Goal: Task Accomplishment & Management: Complete application form

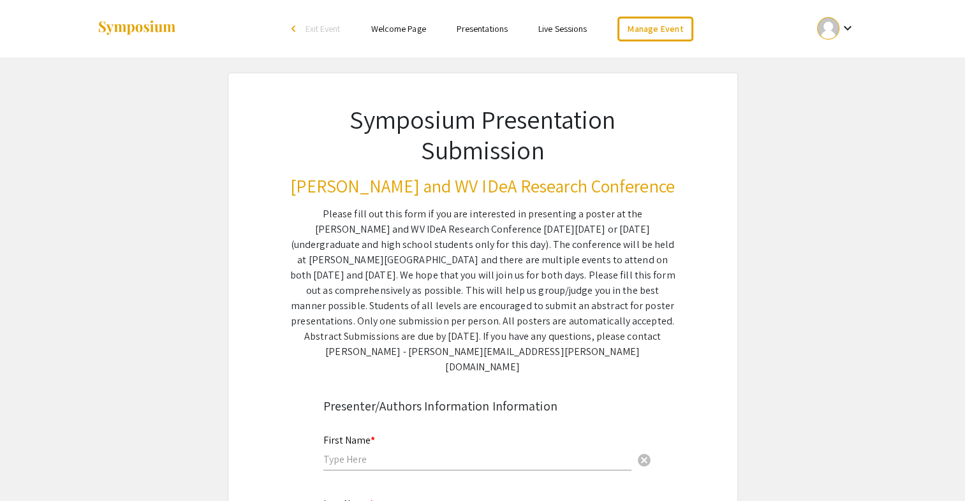
click at [826, 32] on div at bounding box center [828, 28] width 22 height 22
click at [811, 221] on div at bounding box center [482, 250] width 965 height 501
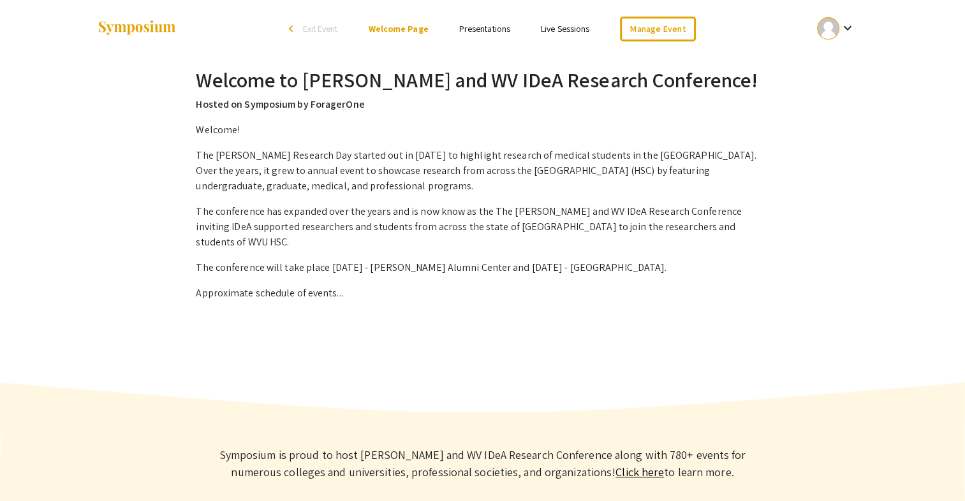
click at [493, 27] on link "Presentations" at bounding box center [484, 28] width 51 height 11
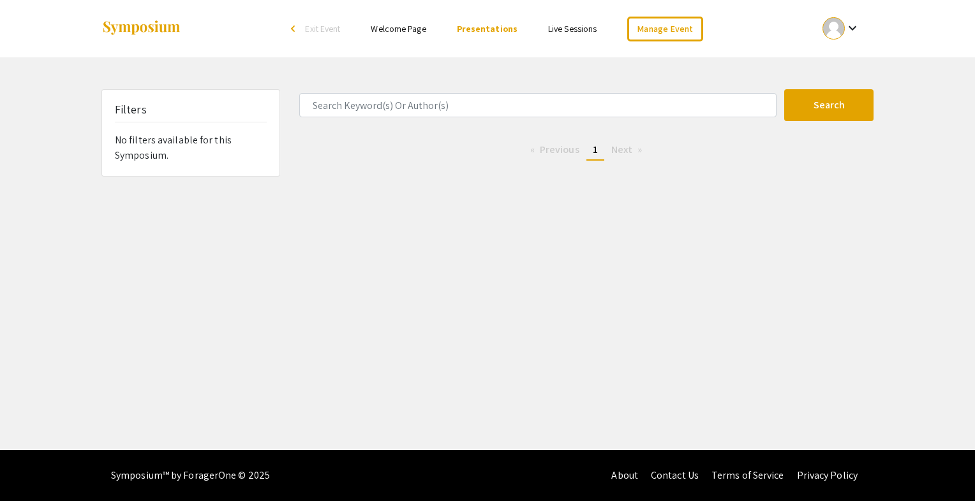
click at [839, 27] on div at bounding box center [833, 28] width 22 height 22
click at [850, 63] on button "My Account" at bounding box center [848, 63] width 78 height 31
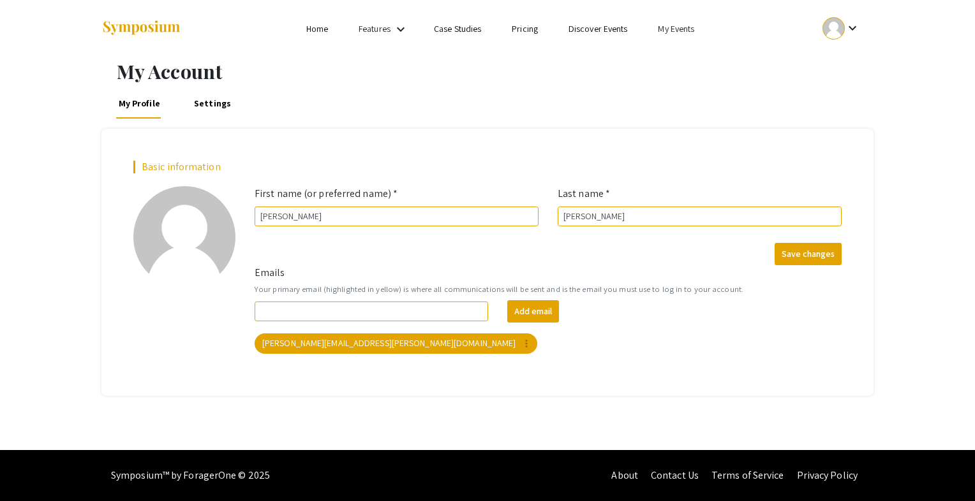
click at [860, 21] on div "keyboard_arrow_down" at bounding box center [841, 28] width 44 height 29
click at [378, 29] on div at bounding box center [487, 250] width 975 height 501
click at [396, 24] on mat-icon "keyboard_arrow_down" at bounding box center [400, 29] width 15 height 15
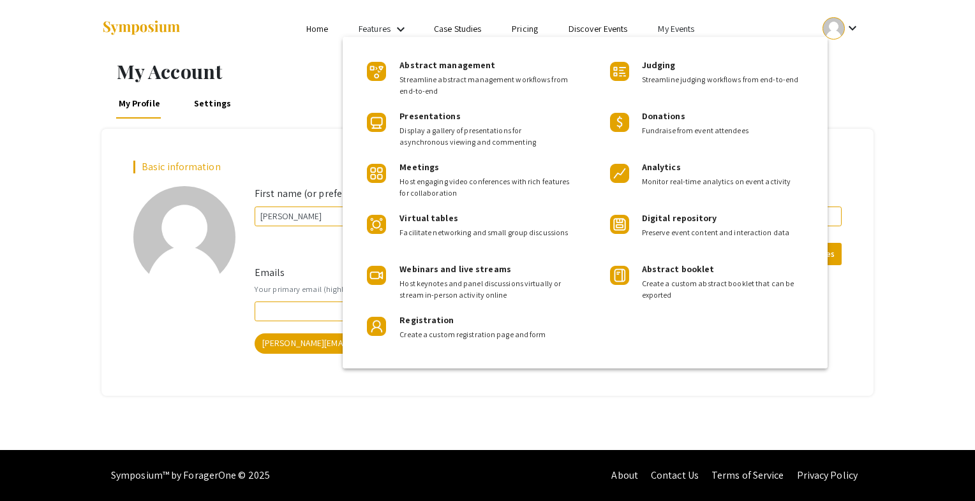
click at [671, 24] on div at bounding box center [487, 250] width 975 height 501
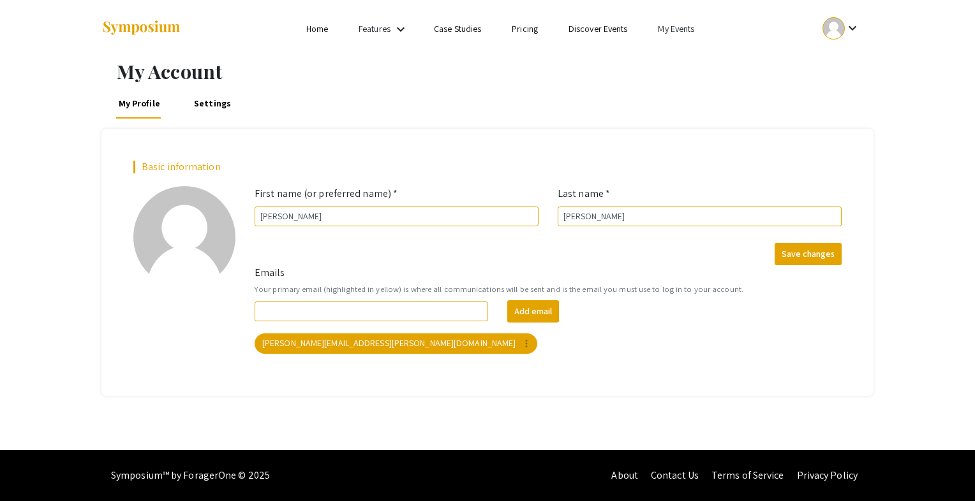
click at [675, 27] on link "My Events" at bounding box center [676, 28] width 36 height 11
click at [701, 60] on button "Events I've organized" at bounding box center [696, 56] width 109 height 31
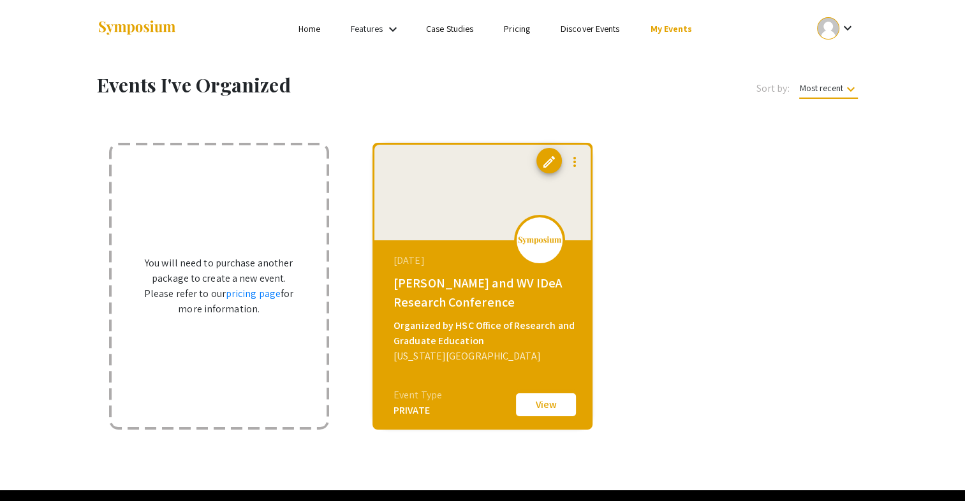
click at [544, 410] on button "View" at bounding box center [546, 405] width 64 height 27
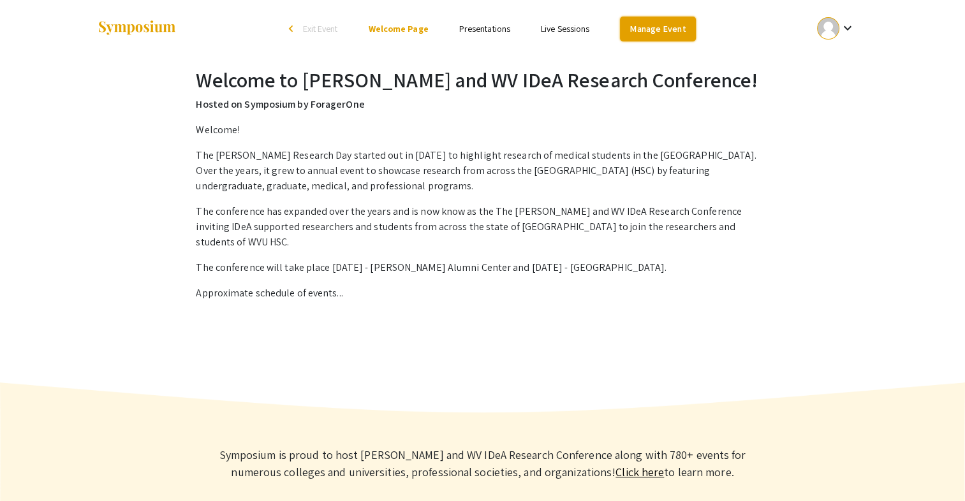
click at [649, 26] on link "Manage Event" at bounding box center [657, 29] width 75 height 25
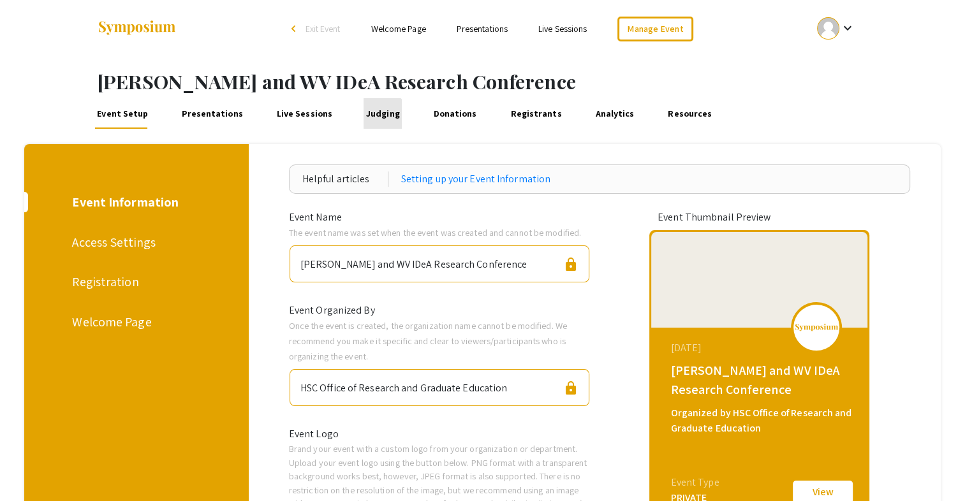
click at [370, 120] on link "Judging" at bounding box center [383, 113] width 38 height 31
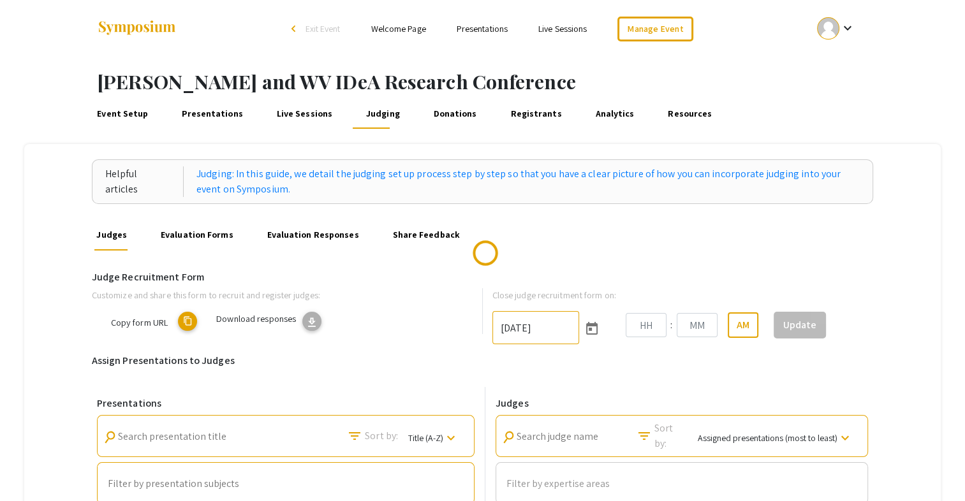
type input "9/26/2025"
type input "11"
type input "59"
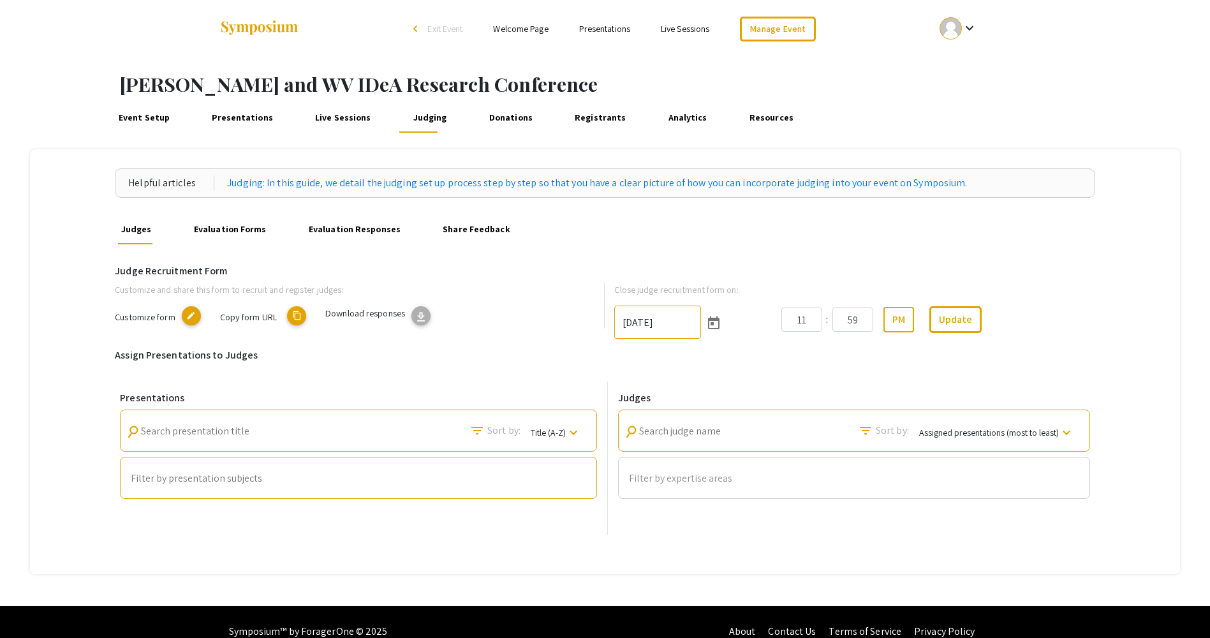
click at [186, 314] on mat-icon "edit" at bounding box center [191, 315] width 19 height 19
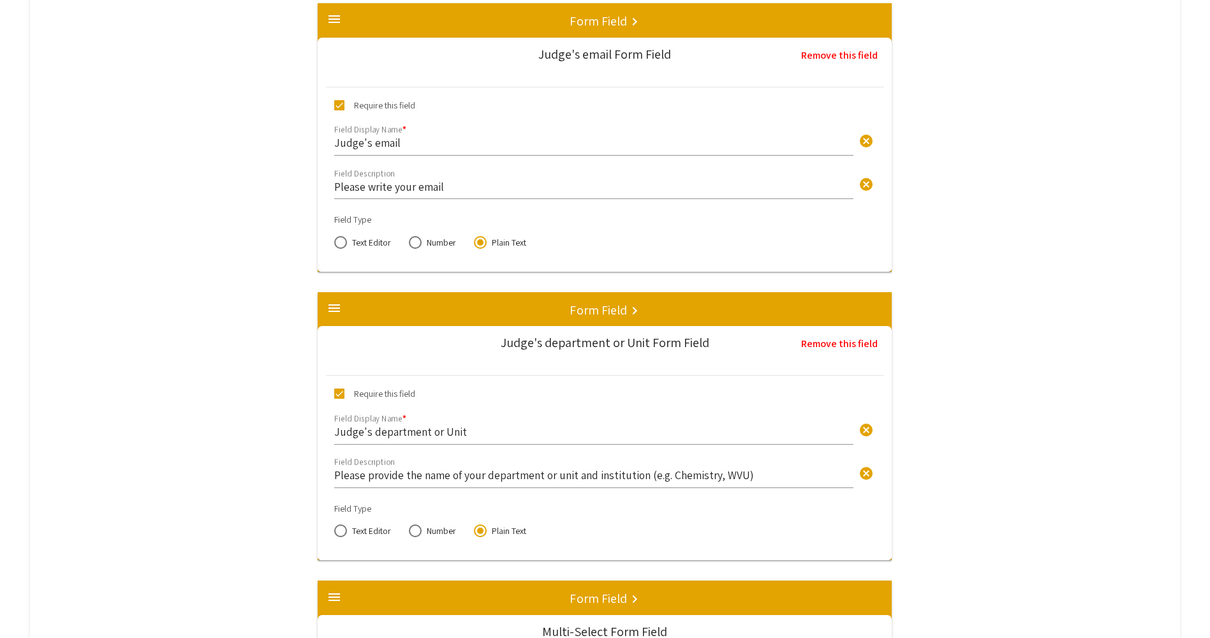
scroll to position [1148, 0]
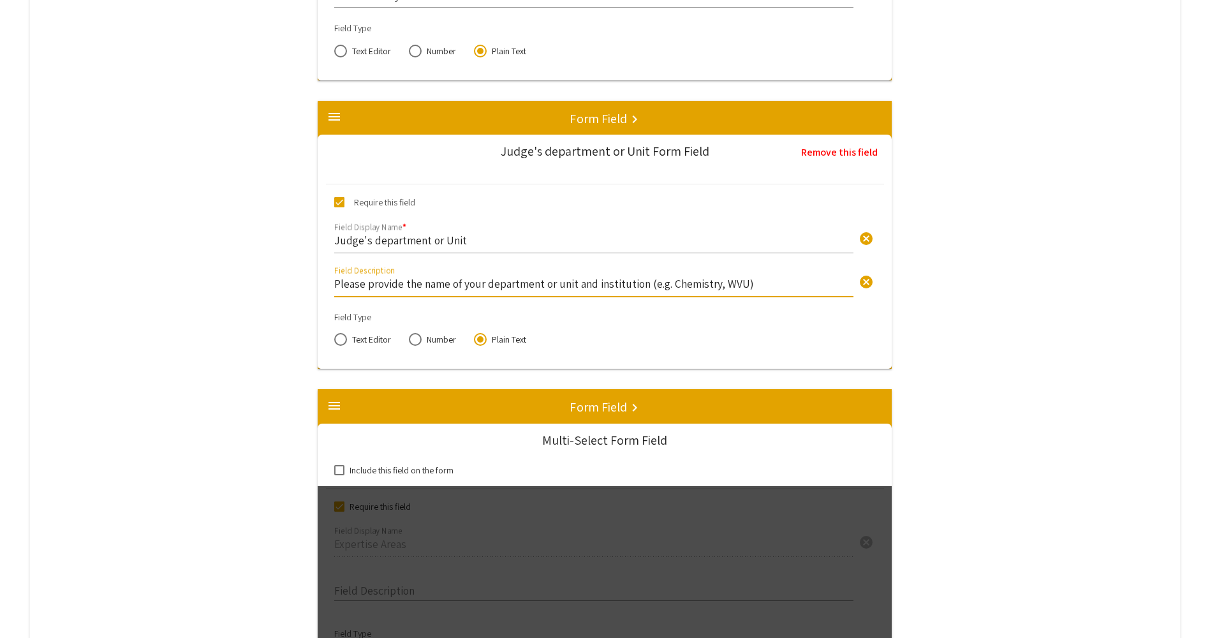
click at [645, 279] on input "Please provide the name of your department or unit and institution (e.g. Chemis…" at bounding box center [593, 283] width 519 height 15
click at [505, 282] on input "Please provide the name of your department or unit and institution (e.g. Chemis…" at bounding box center [593, 283] width 519 height 15
drag, startPoint x: 742, startPoint y: 278, endPoint x: 752, endPoint y: 279, distance: 9.7
click at [743, 278] on input "Please provide the name of your department or unit and institution (e.g. Chemis…" at bounding box center [593, 283] width 519 height 15
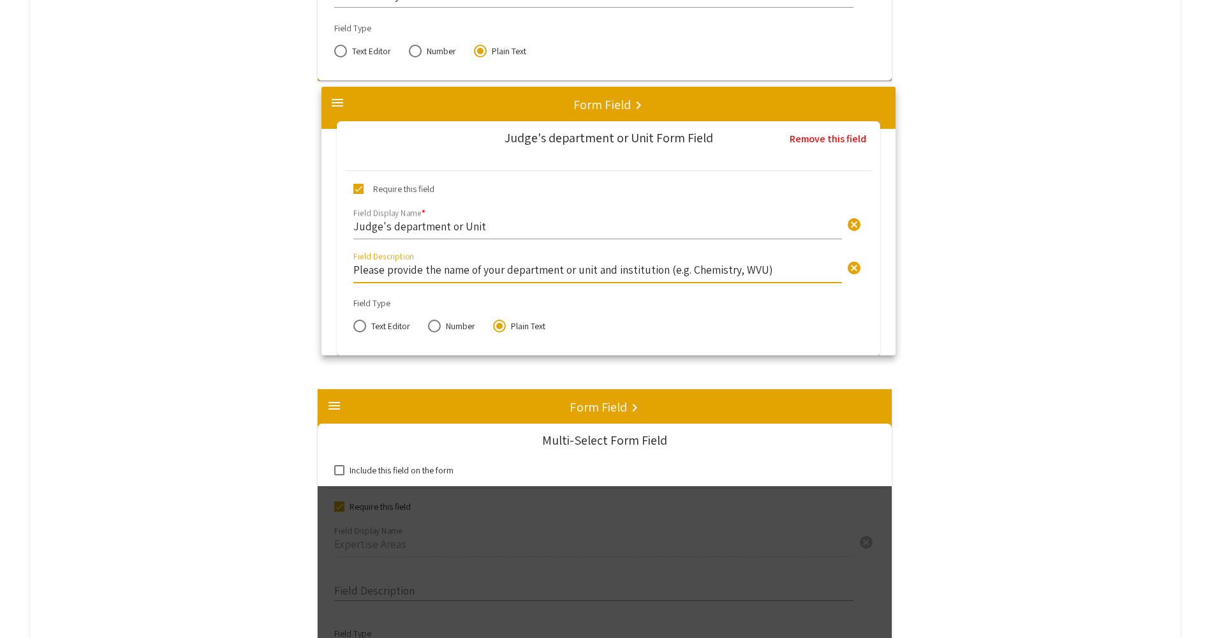
drag, startPoint x: 747, startPoint y: 283, endPoint x: 748, endPoint y: 268, distance: 14.7
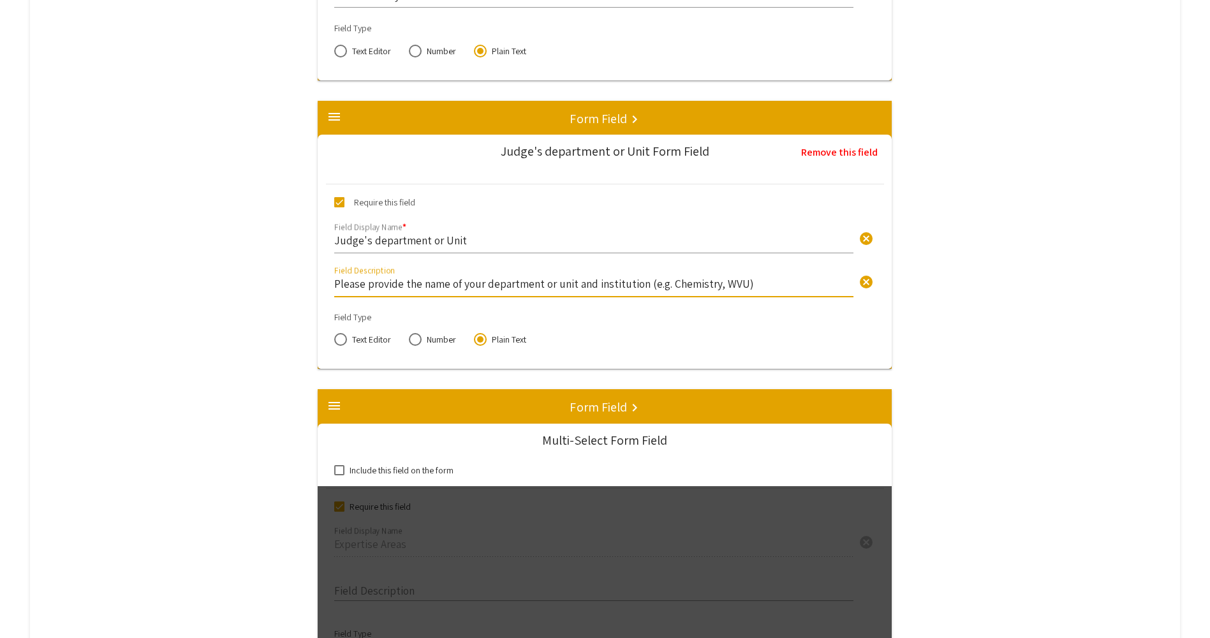
drag, startPoint x: 748, startPoint y: 268, endPoint x: 745, endPoint y: 285, distance: 17.5
click at [745, 285] on input "Please provide the name of your department or unit and institution (e.g. Chemis…" at bounding box center [593, 283] width 519 height 15
click at [646, 286] on input "Please provide the name of your department or unit and institution (e.g. Chemis…" at bounding box center [593, 283] width 519 height 15
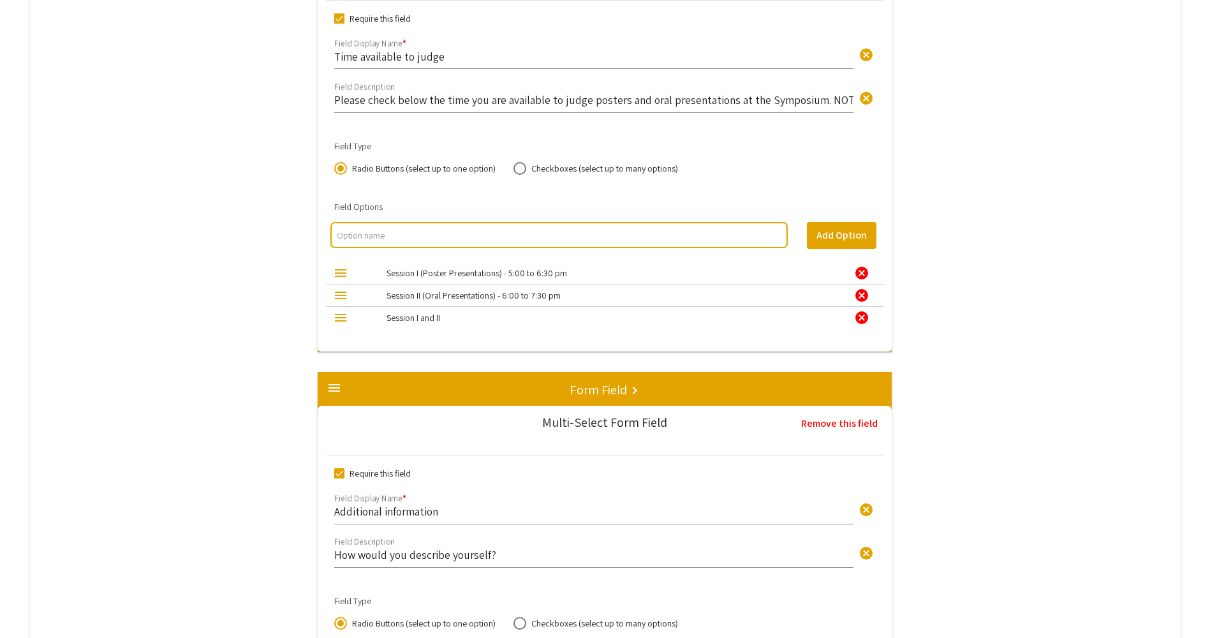
scroll to position [3254, 0]
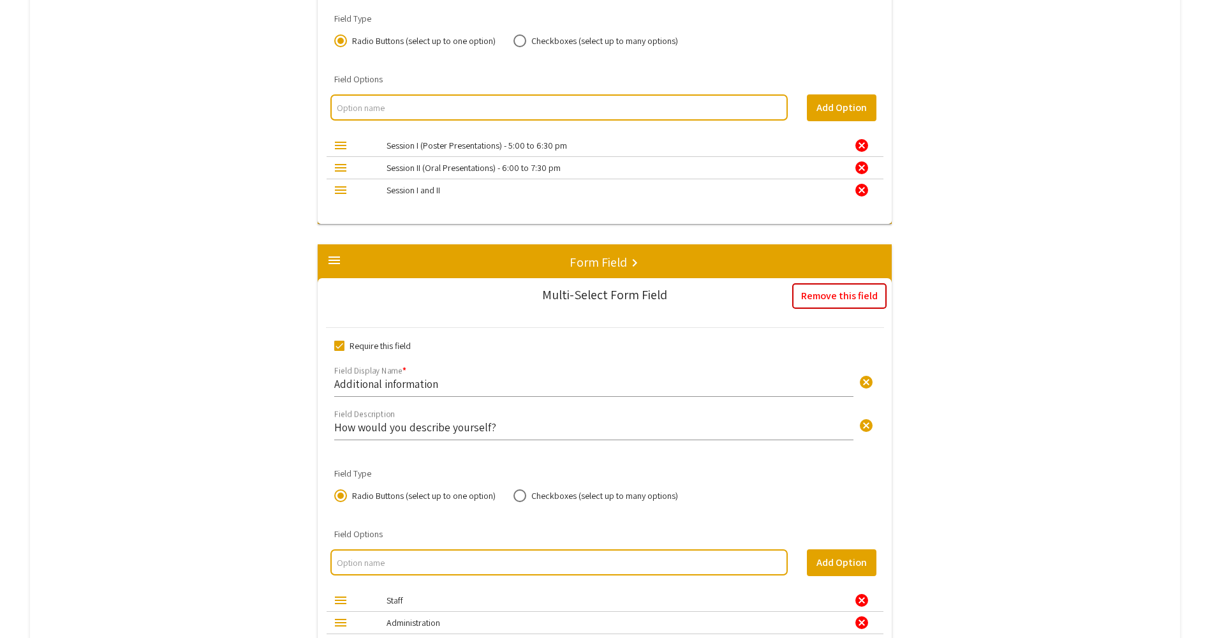
type input "Please provide the school/department you are affiliated with: (e.g. Chemistry, …"
click at [836, 293] on button "Remove this field" at bounding box center [839, 296] width 94 height 26
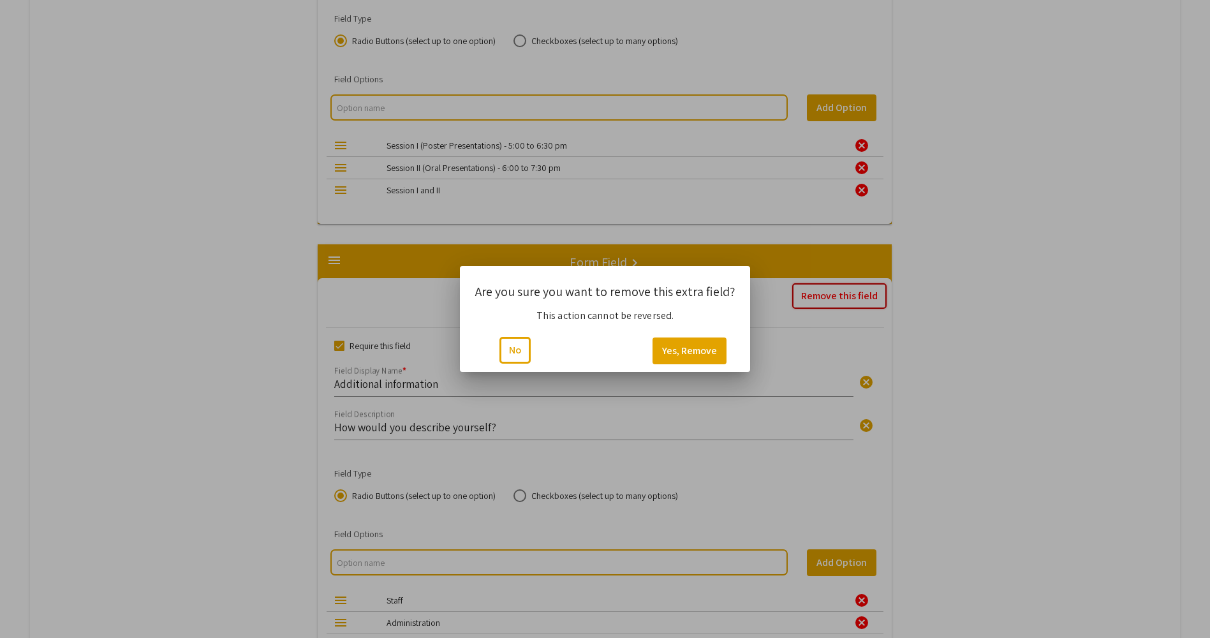
scroll to position [0, 0]
drag, startPoint x: 713, startPoint y: 346, endPoint x: 756, endPoint y: 334, distance: 45.0
click at [713, 345] on button "Yes, Remove" at bounding box center [690, 350] width 74 height 27
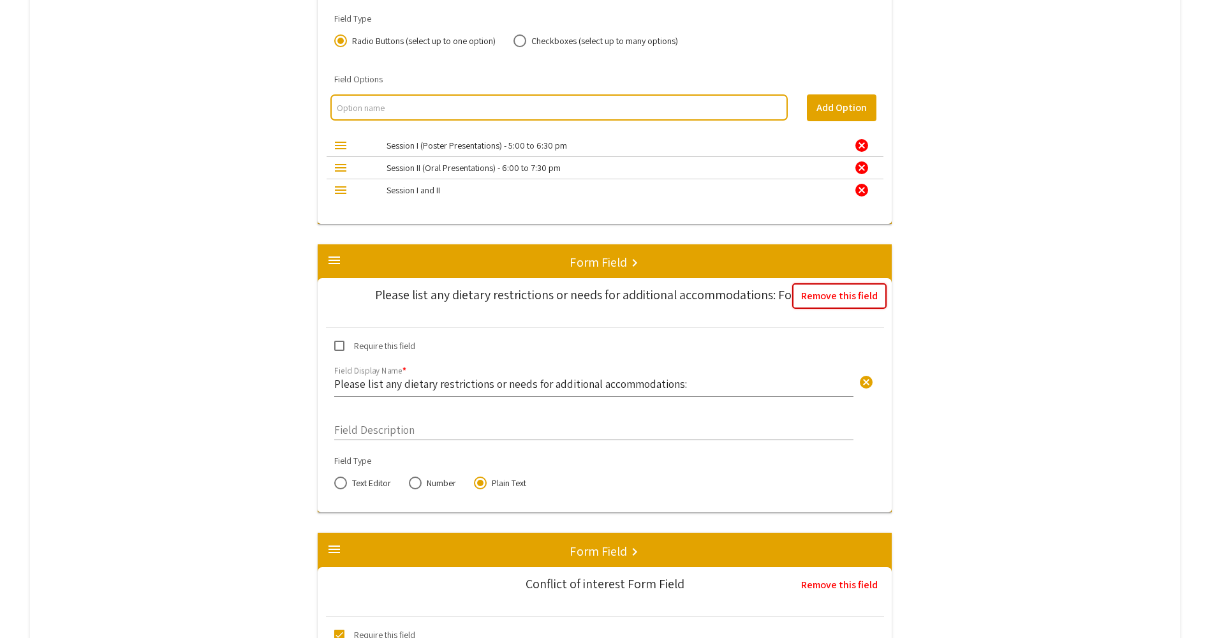
click at [842, 297] on button "Remove this field" at bounding box center [839, 296] width 94 height 26
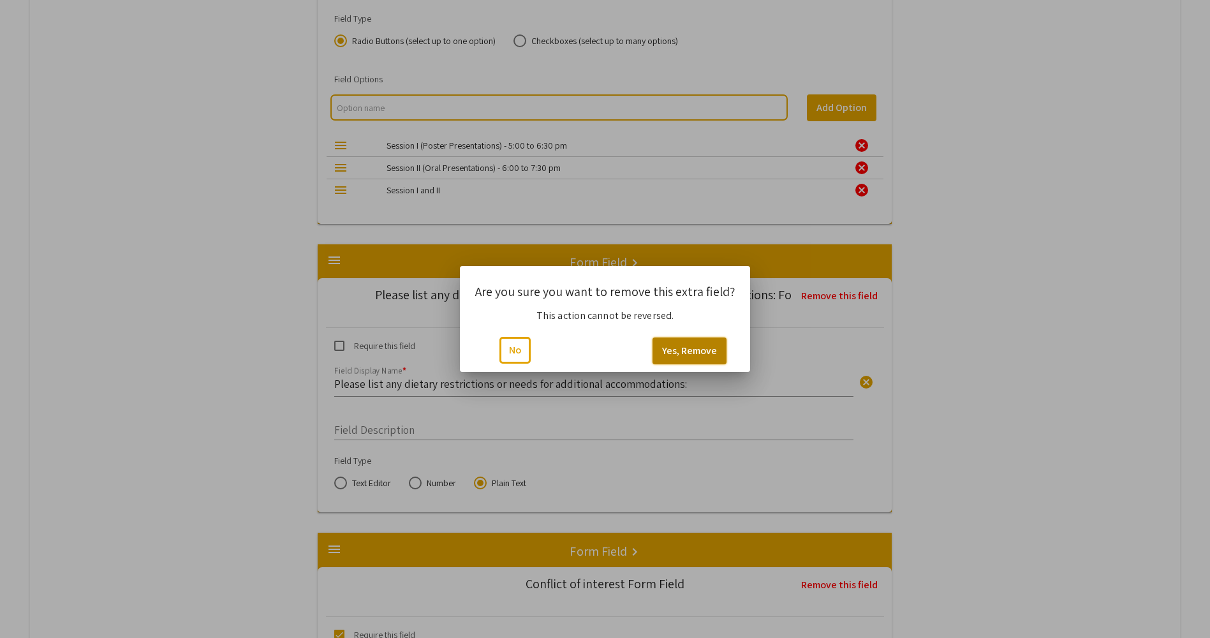
click at [700, 345] on button "Yes, Remove" at bounding box center [690, 350] width 74 height 27
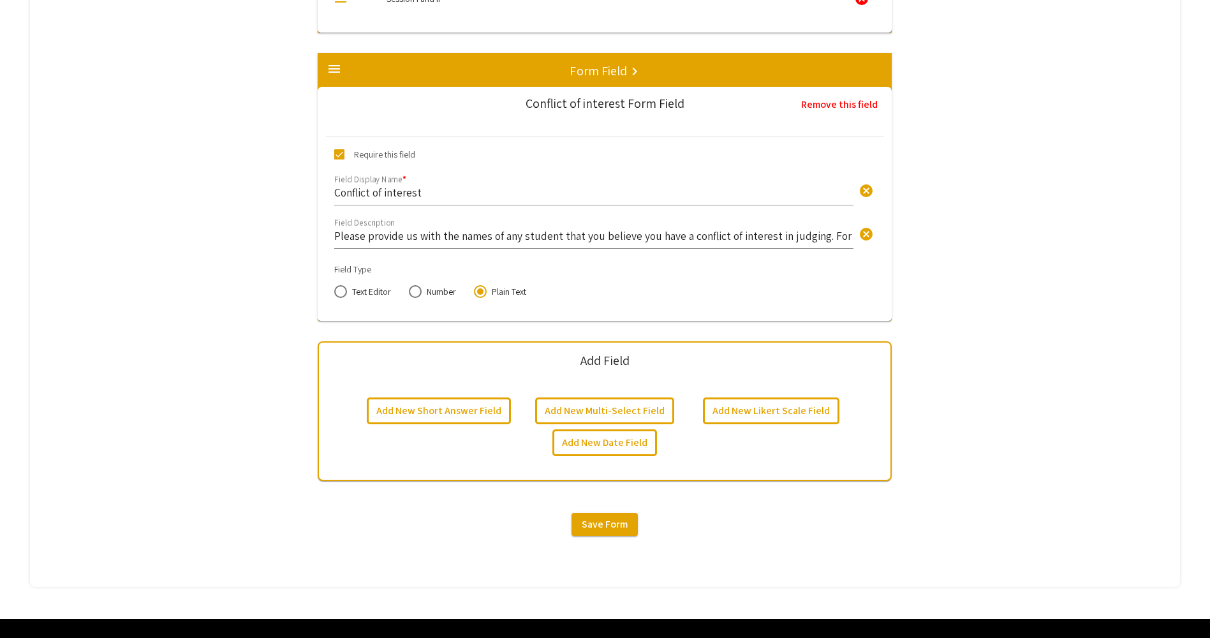
scroll to position [3477, 0]
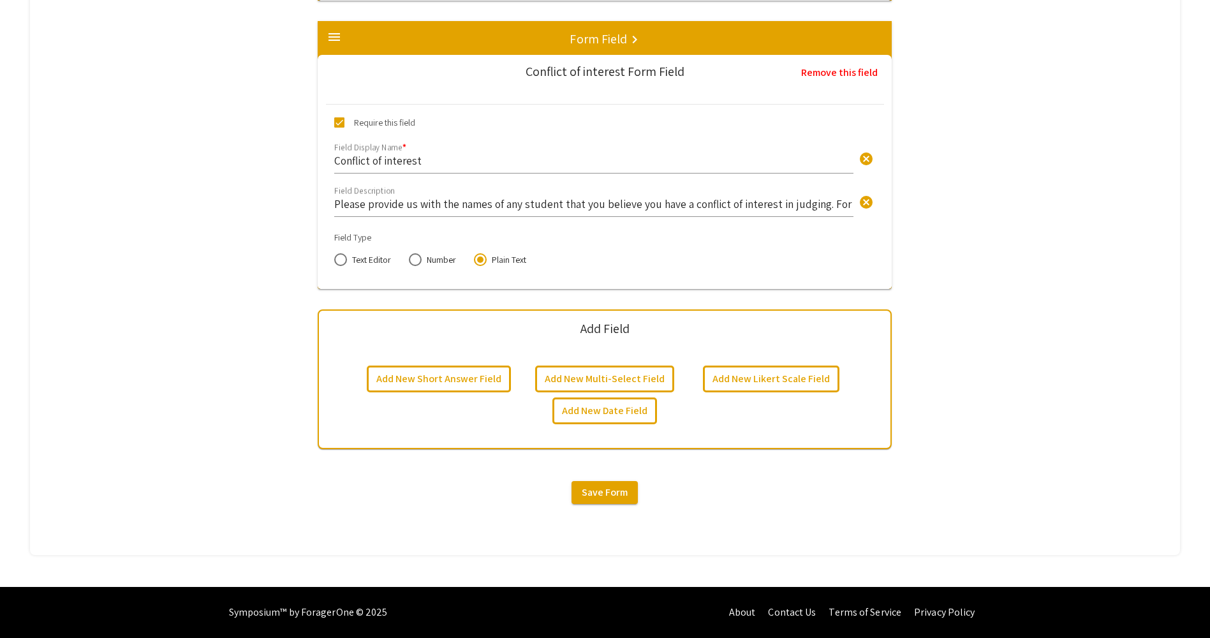
click at [610, 489] on span "Save Form" at bounding box center [605, 492] width 46 height 13
click at [452, 373] on button "Add New Short Answer Field" at bounding box center [439, 379] width 144 height 27
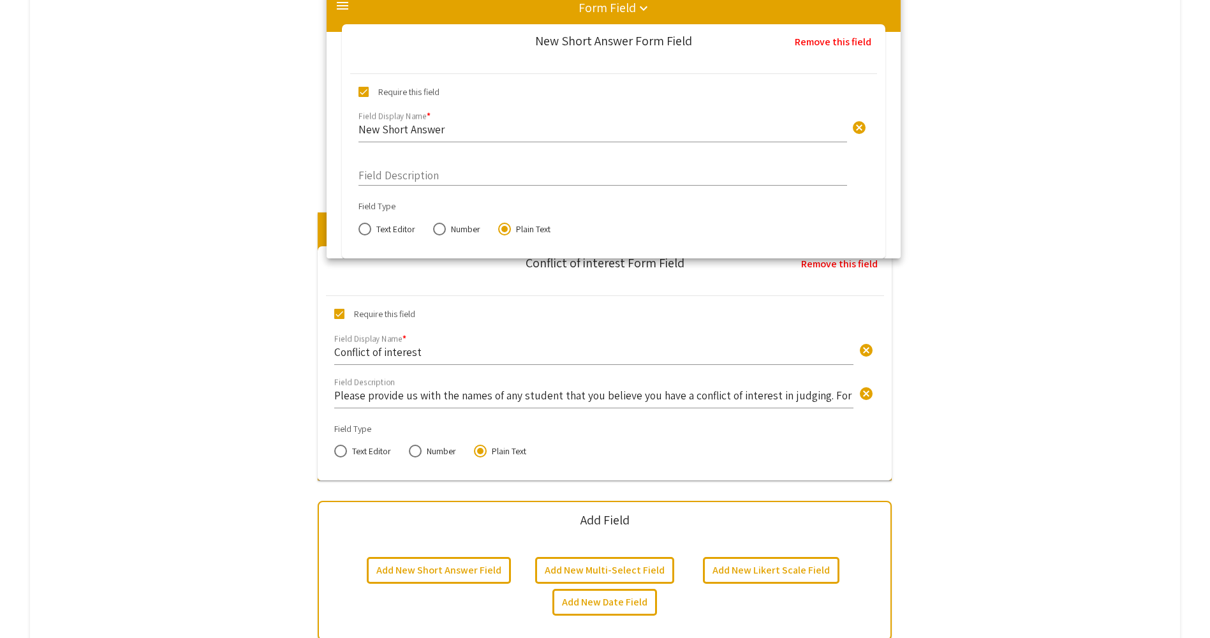
scroll to position [3557, 0]
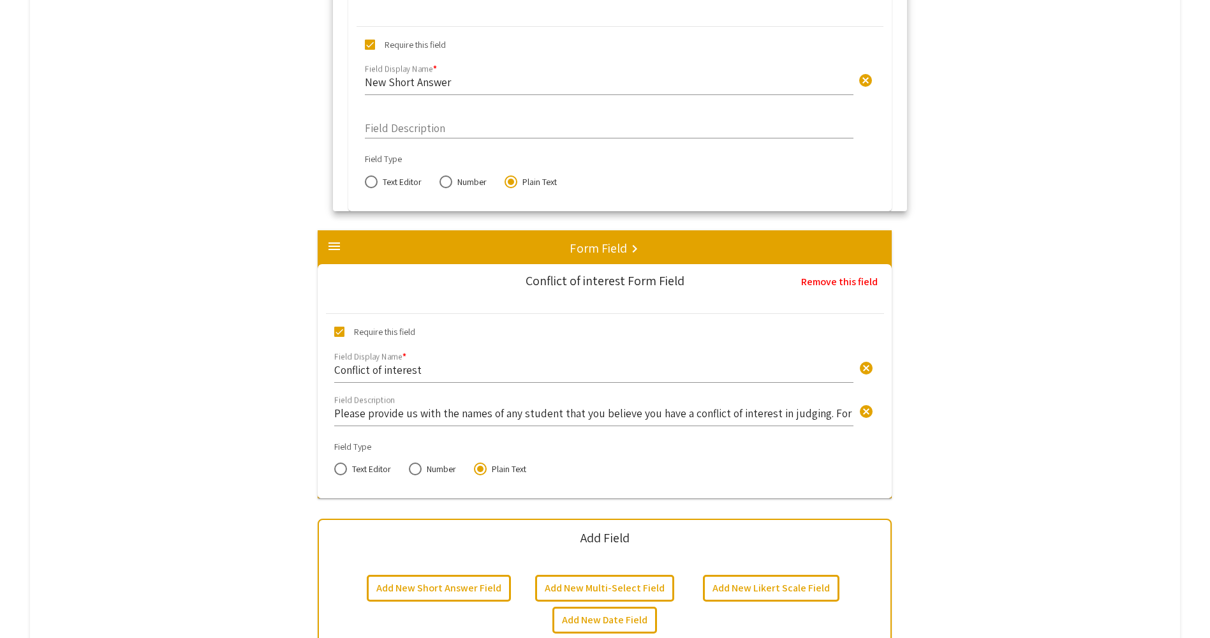
drag, startPoint x: 607, startPoint y: 223, endPoint x: 614, endPoint y: -46, distance: 269.3
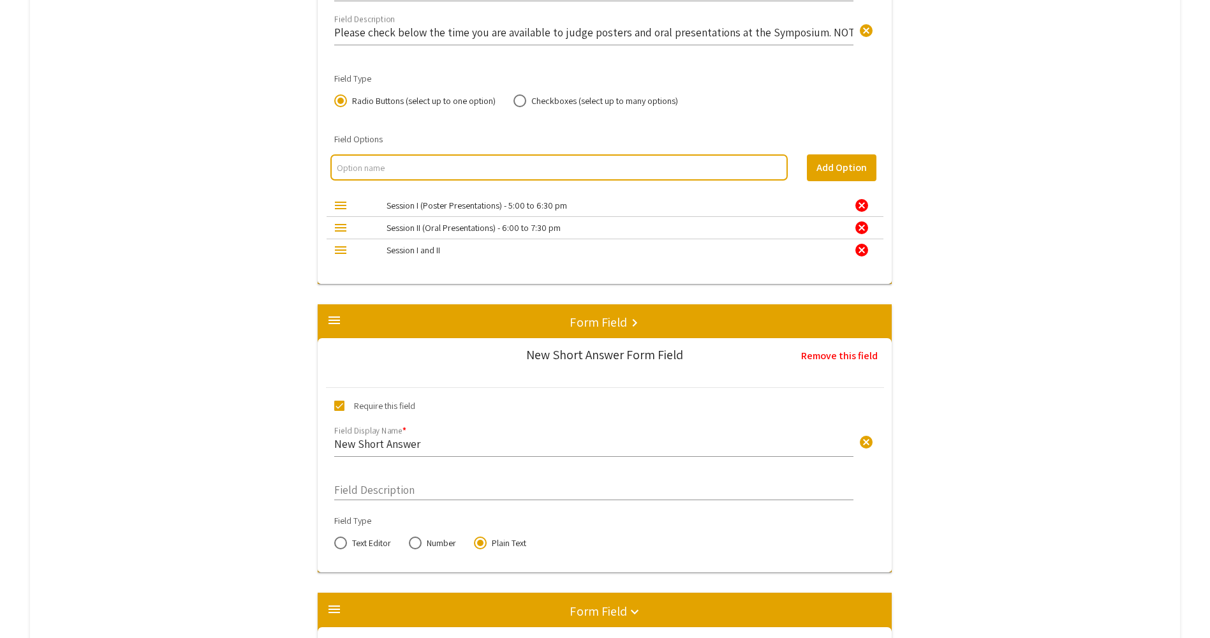
scroll to position [3365, 0]
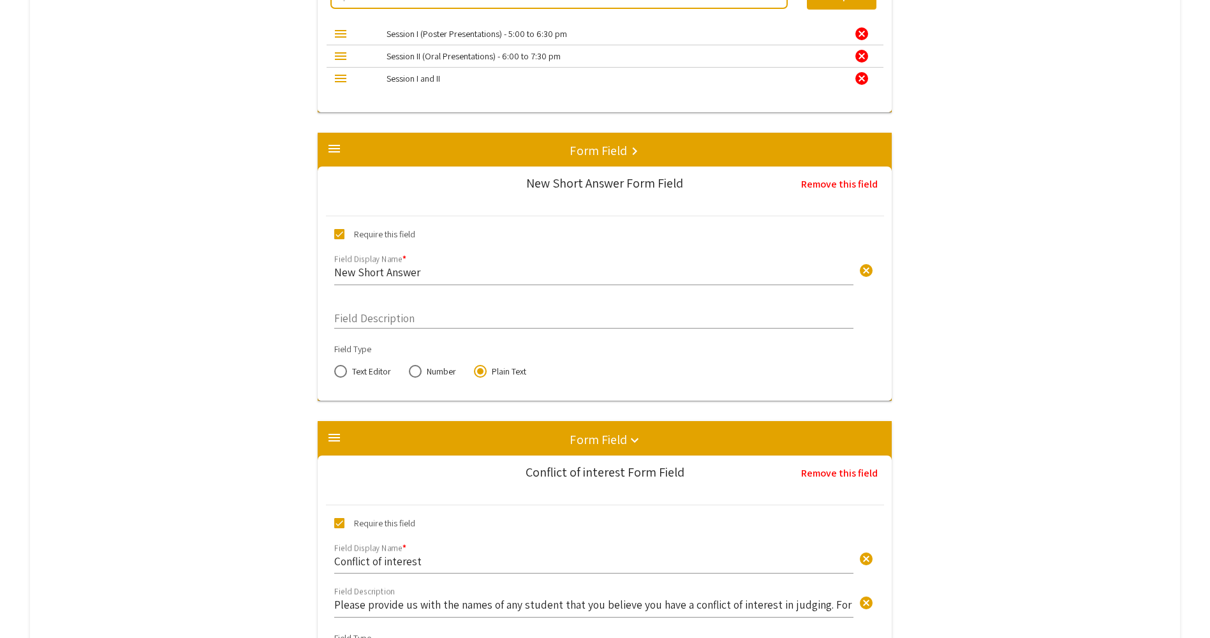
drag, startPoint x: 417, startPoint y: 274, endPoint x: 409, endPoint y: 277, distance: 8.1
click at [407, 279] on input "New Short Answer" at bounding box center [593, 272] width 519 height 15
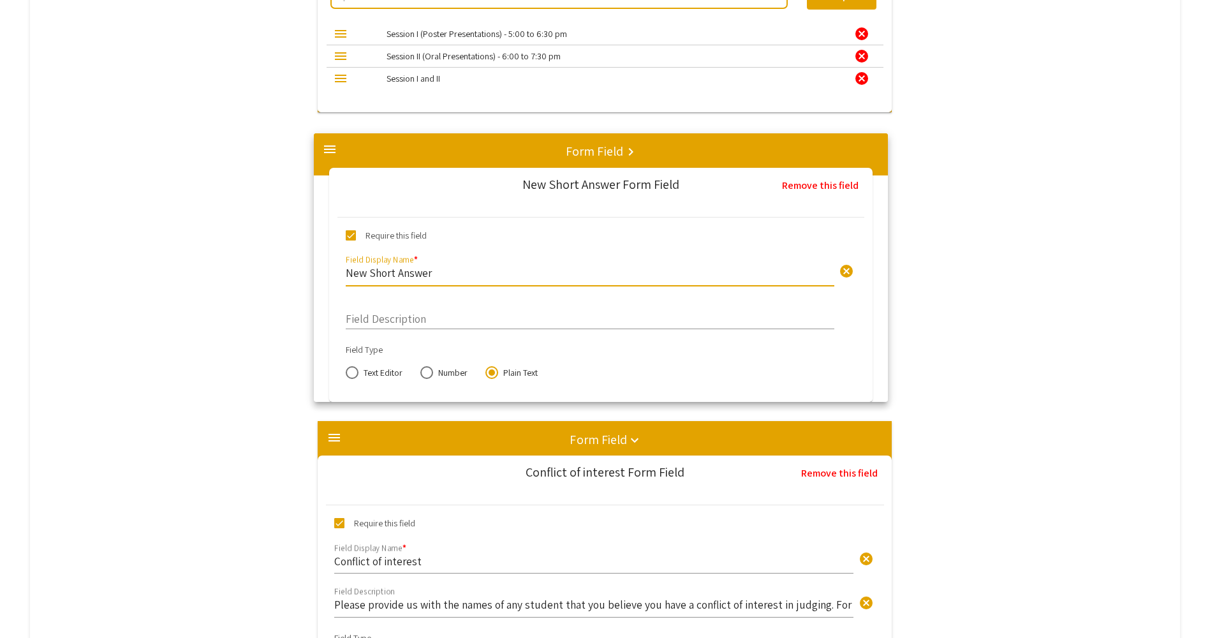
drag, startPoint x: 430, startPoint y: 274, endPoint x: 421, endPoint y: 275, distance: 9.0
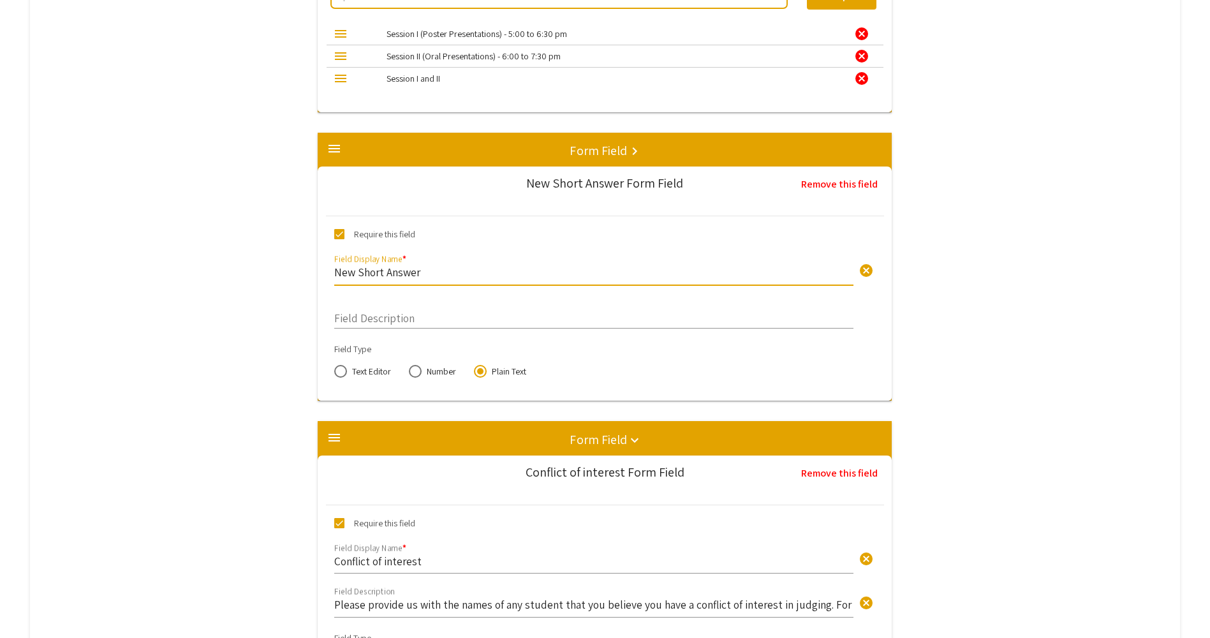
drag, startPoint x: 421, startPoint y: 275, endPoint x: 463, endPoint y: 265, distance: 43.2
click at [463, 265] on input "New Short Answer" at bounding box center [593, 272] width 519 height 15
type input "N"
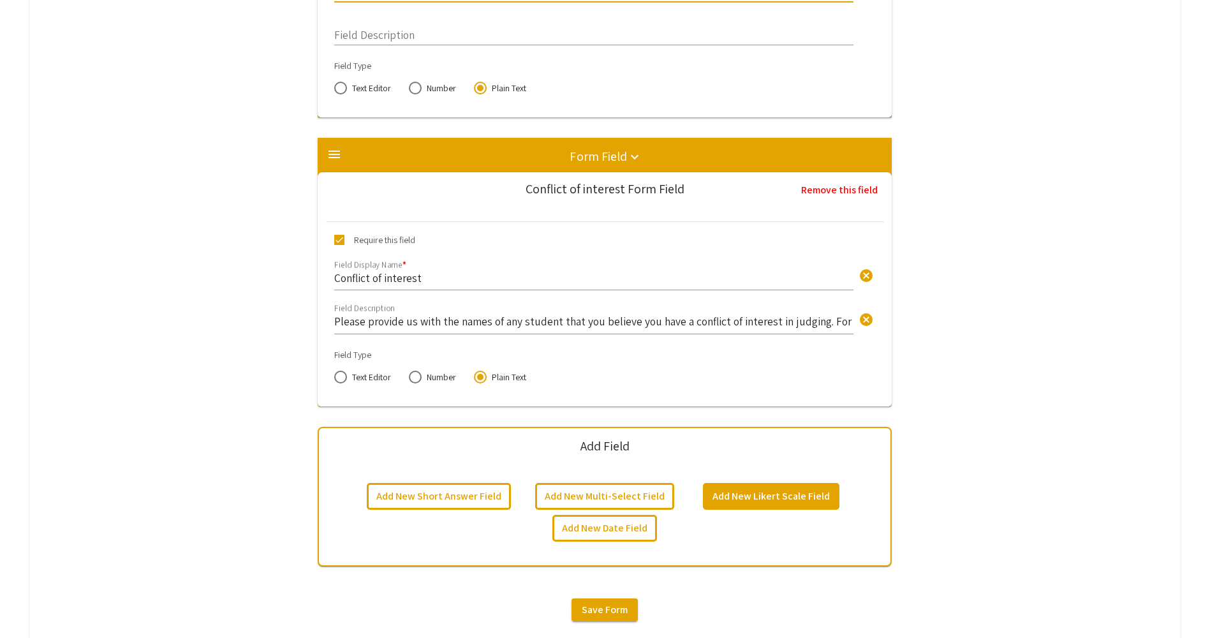
scroll to position [3766, 0]
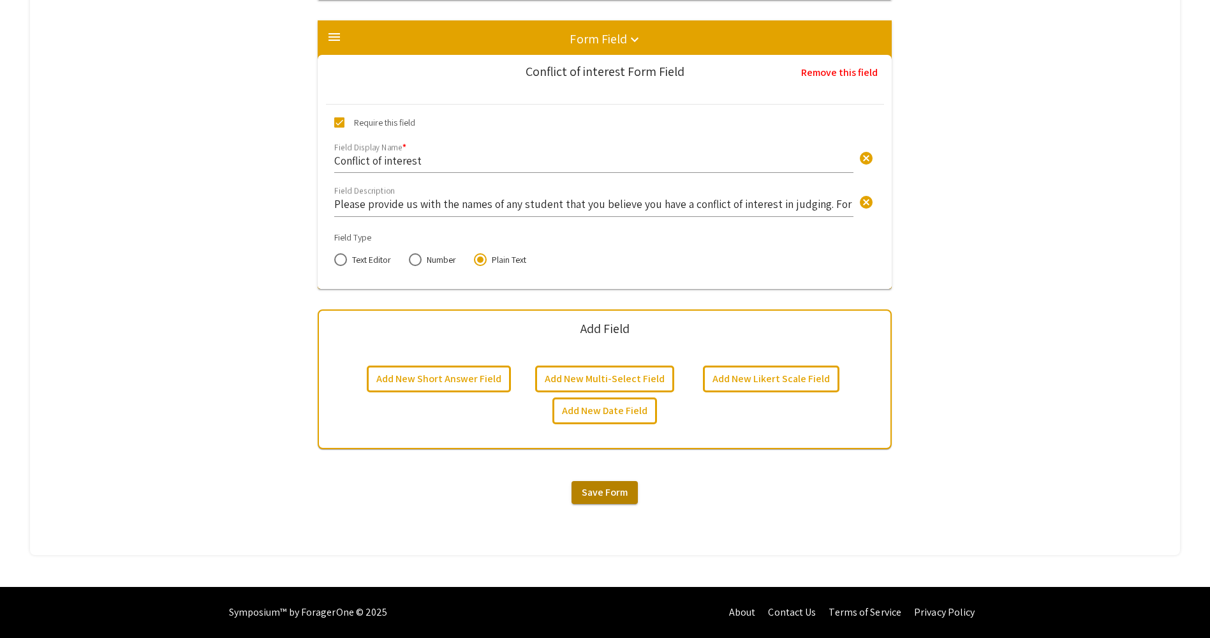
type input "Faculty, Postdoc or Graduate Student?"
click at [608, 491] on span "Save Form" at bounding box center [605, 492] width 46 height 13
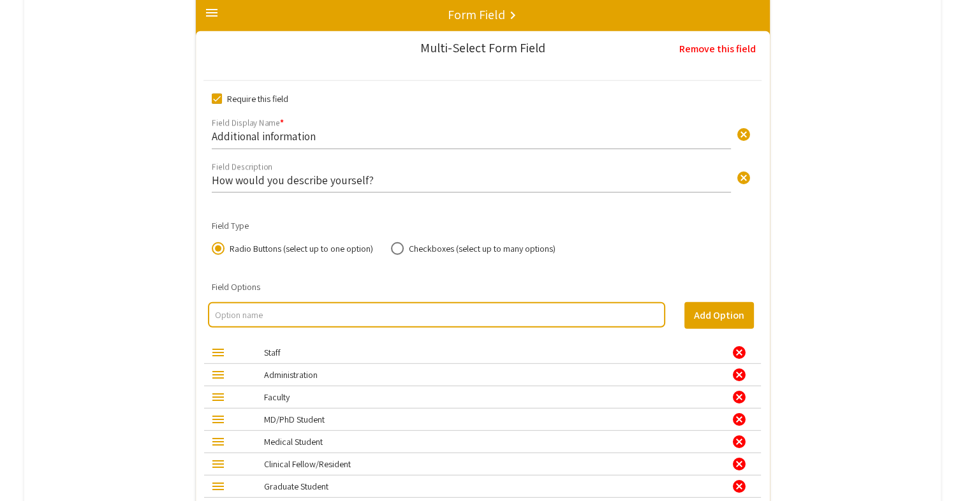
scroll to position [3573, 0]
